Goal: Information Seeking & Learning: Learn about a topic

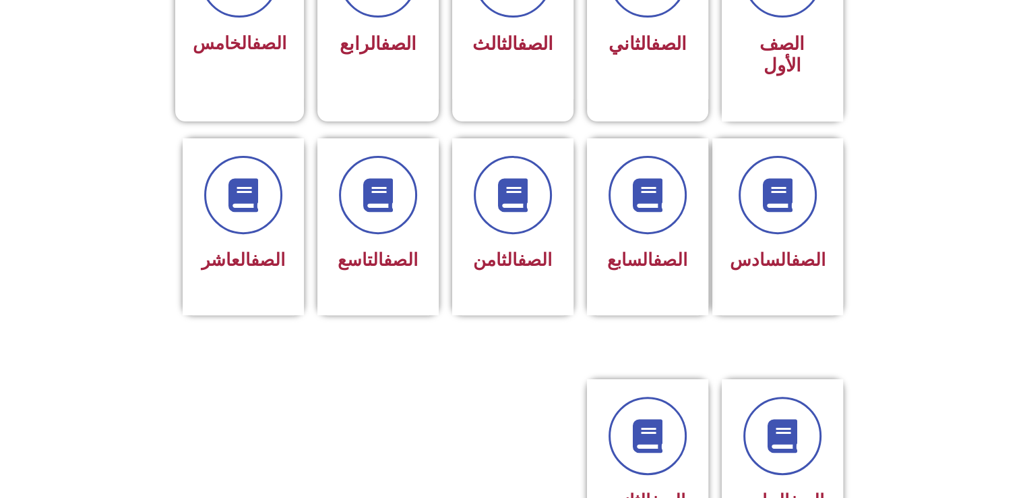
scroll to position [458, 0]
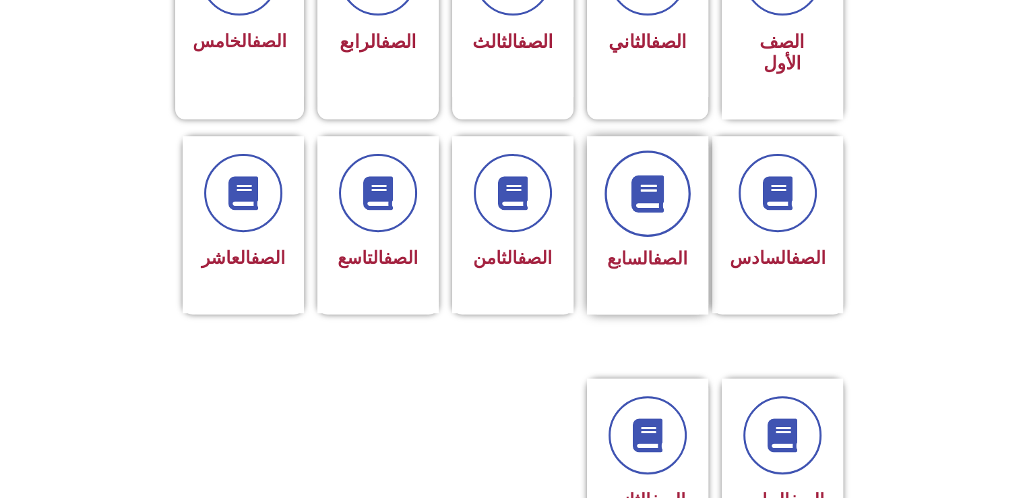
click at [647, 204] on span at bounding box center [648, 193] width 86 height 86
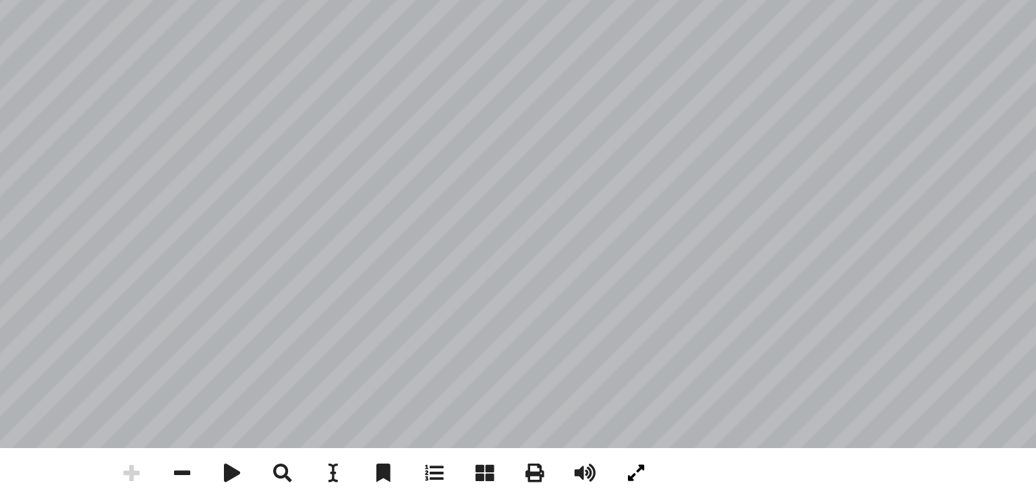
click at [653, 487] on span at bounding box center [646, 485] width 26 height 26
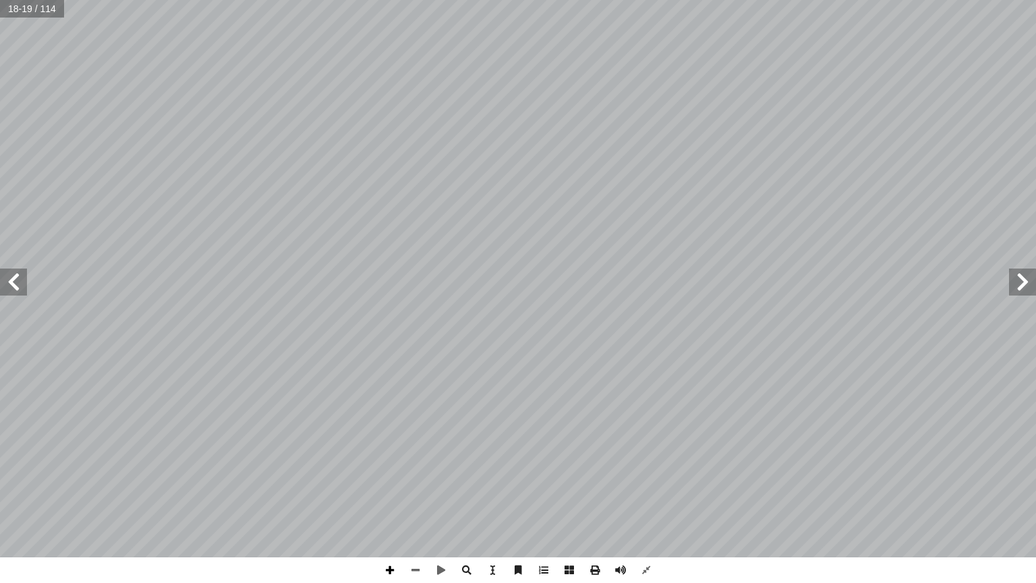
click at [386, 497] on span at bounding box center [390, 570] width 26 height 26
